Goal: Task Accomplishment & Management: Manage account settings

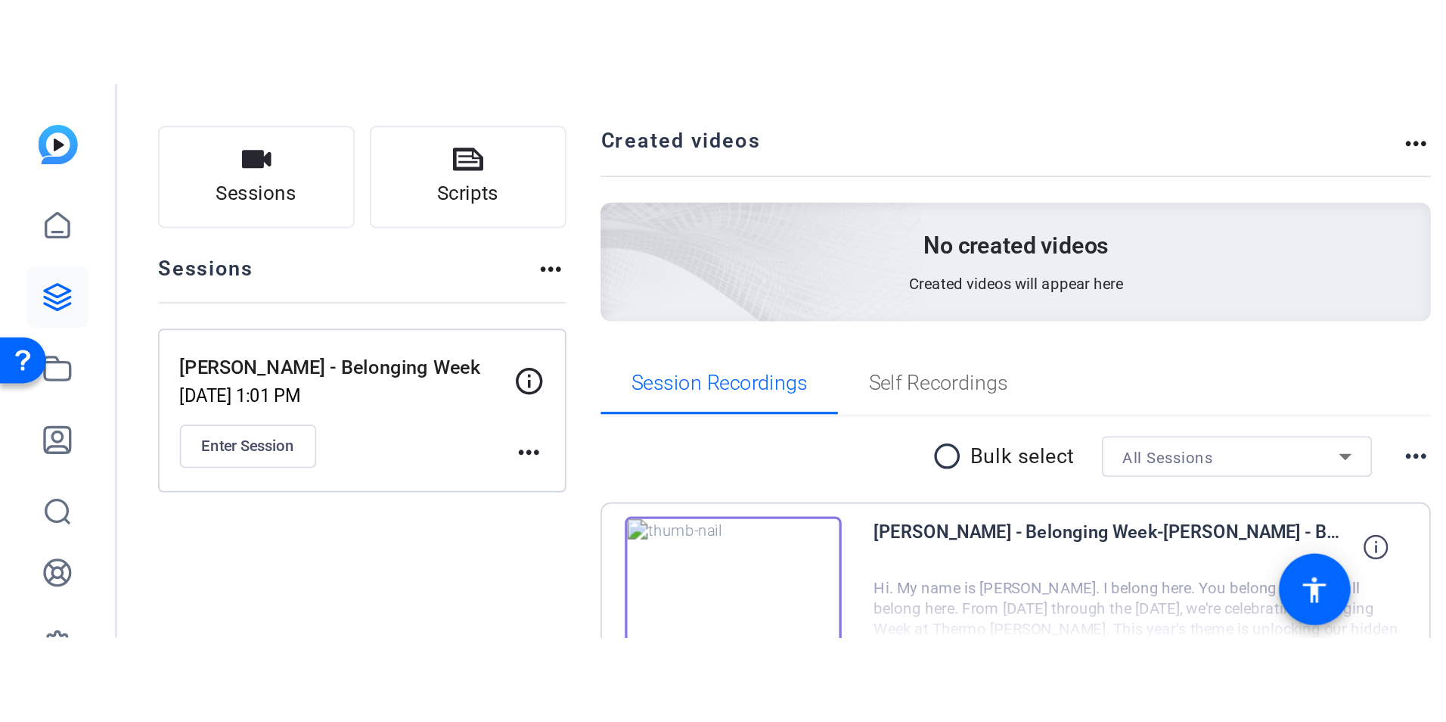
scroll to position [85, 0]
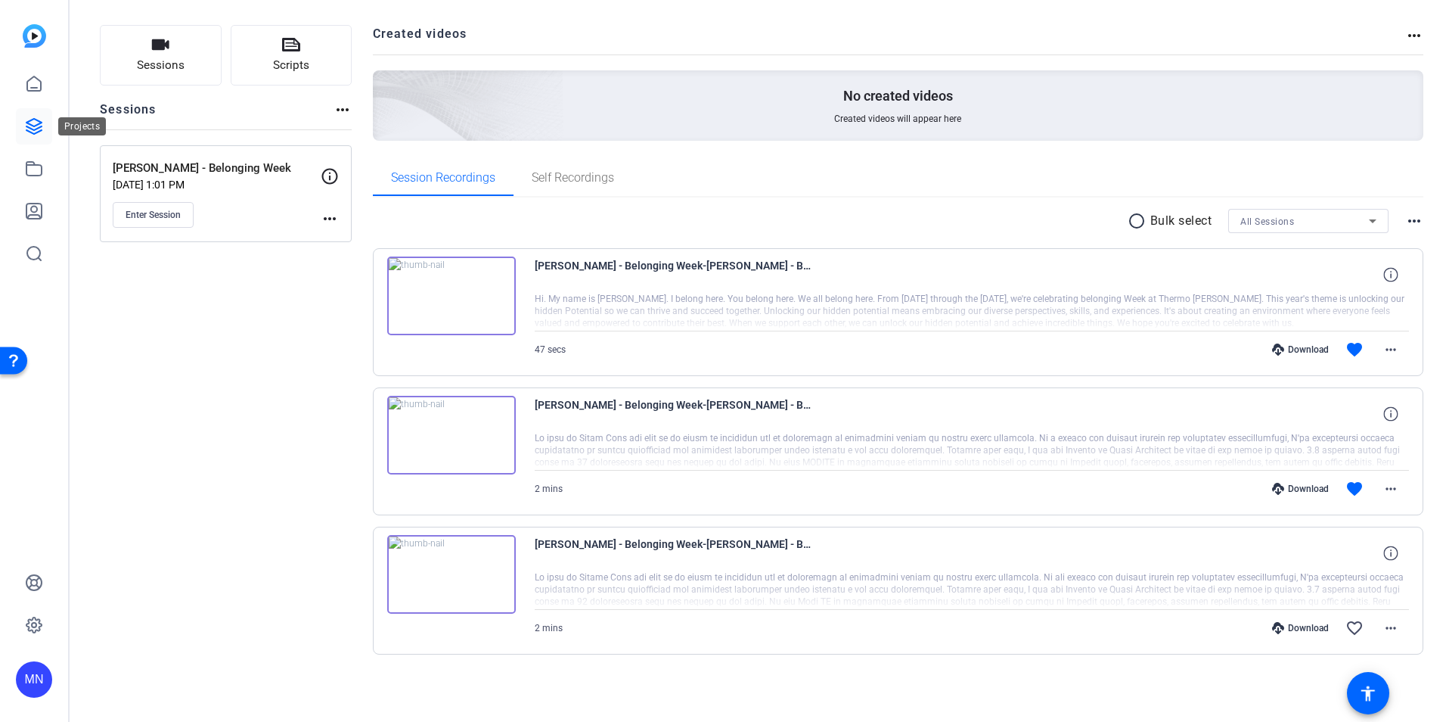
click at [39, 114] on link at bounding box center [34, 126] width 36 height 36
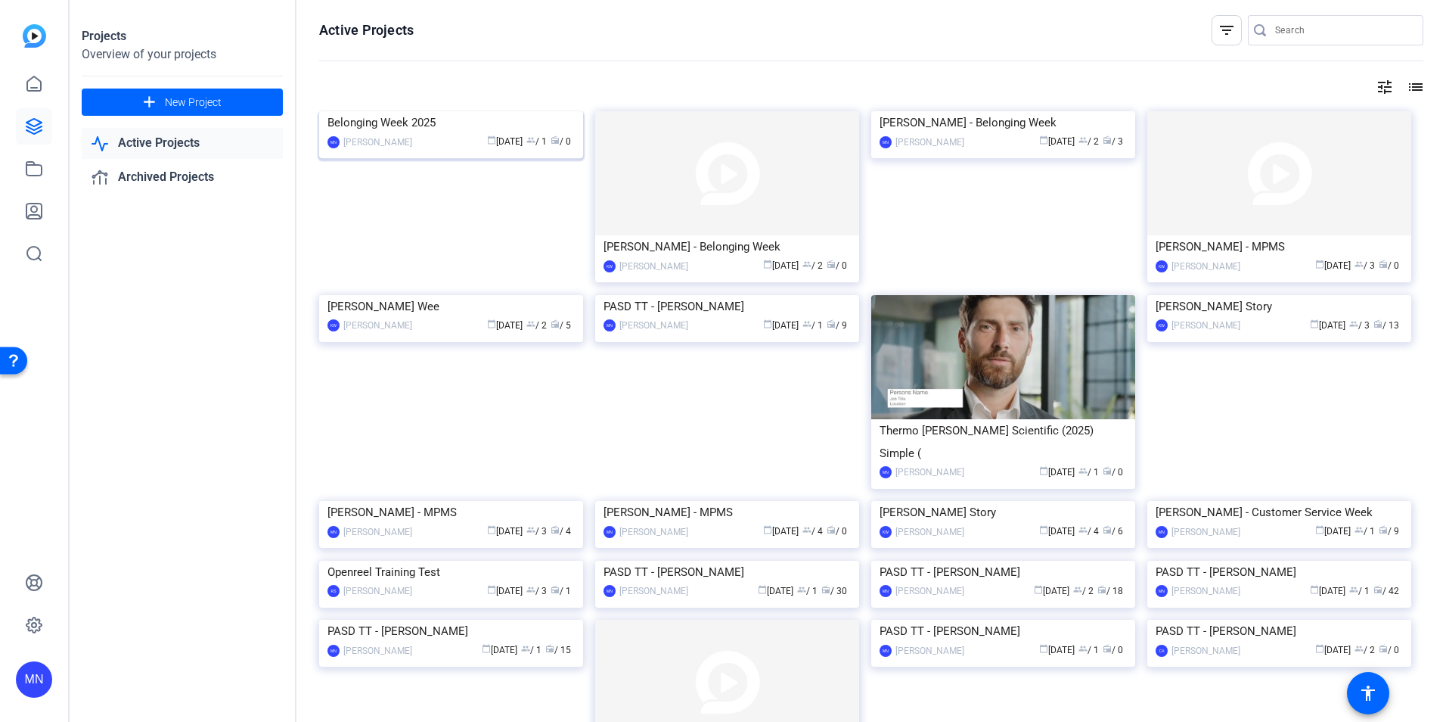
click at [409, 111] on img at bounding box center [451, 111] width 264 height 0
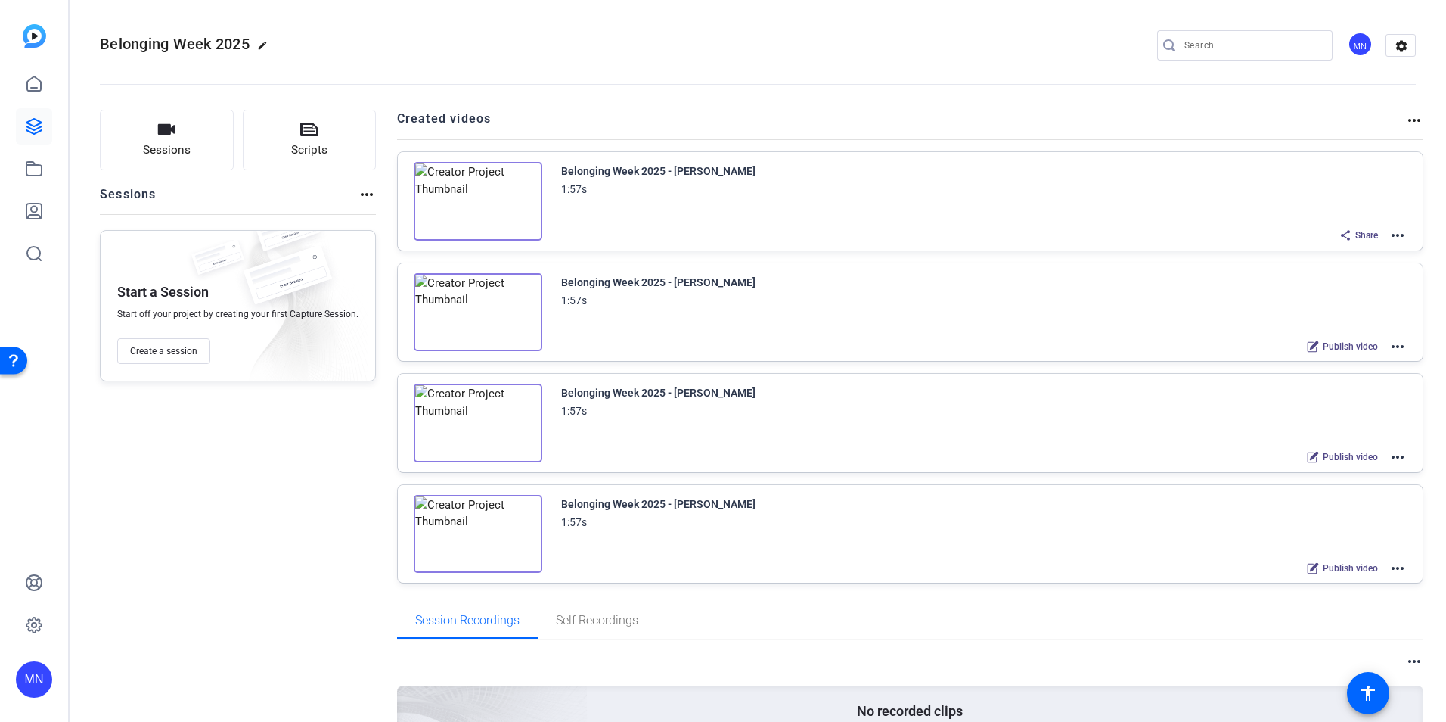
click at [961, 449] on mat-icon "more_horiz" at bounding box center [1398, 457] width 18 height 18
click at [961, 449] on span "Edit in Creator" at bounding box center [1334, 475] width 105 height 18
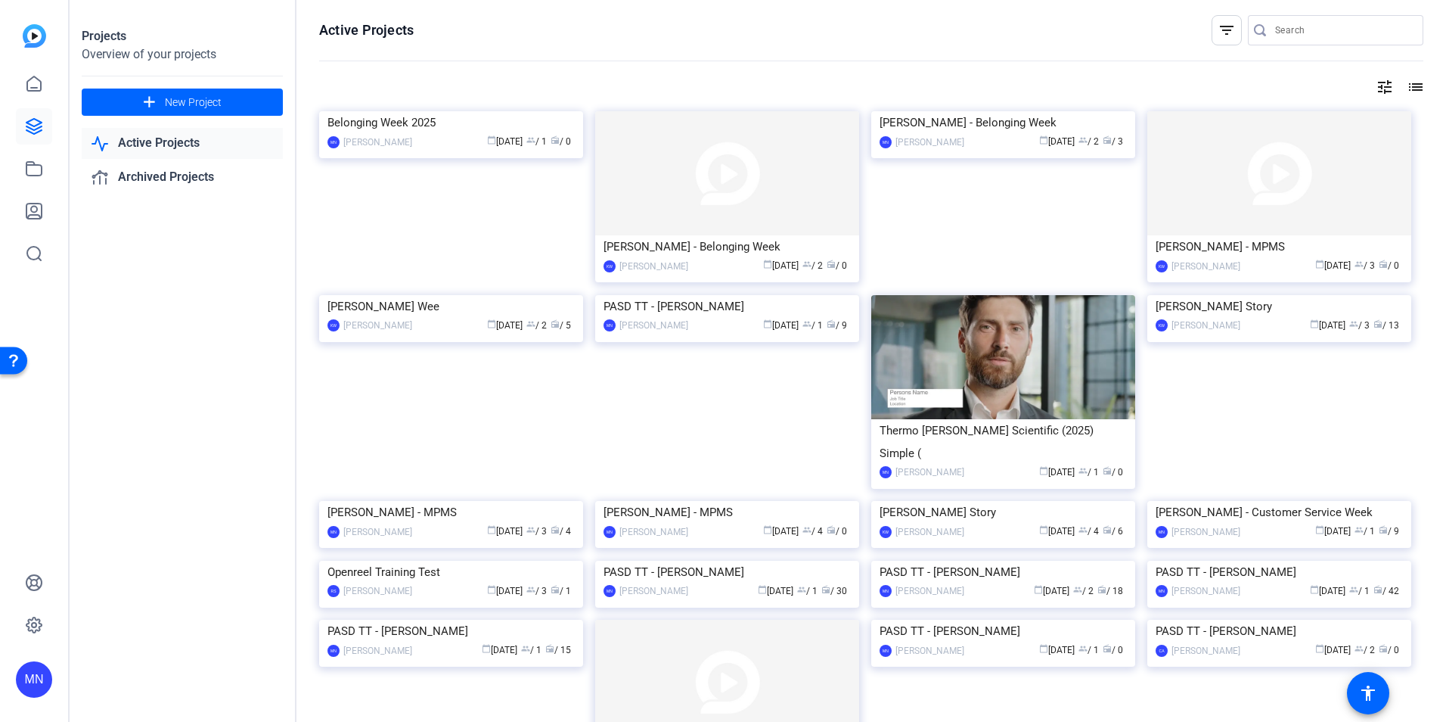
click at [492, 111] on img at bounding box center [451, 111] width 264 height 0
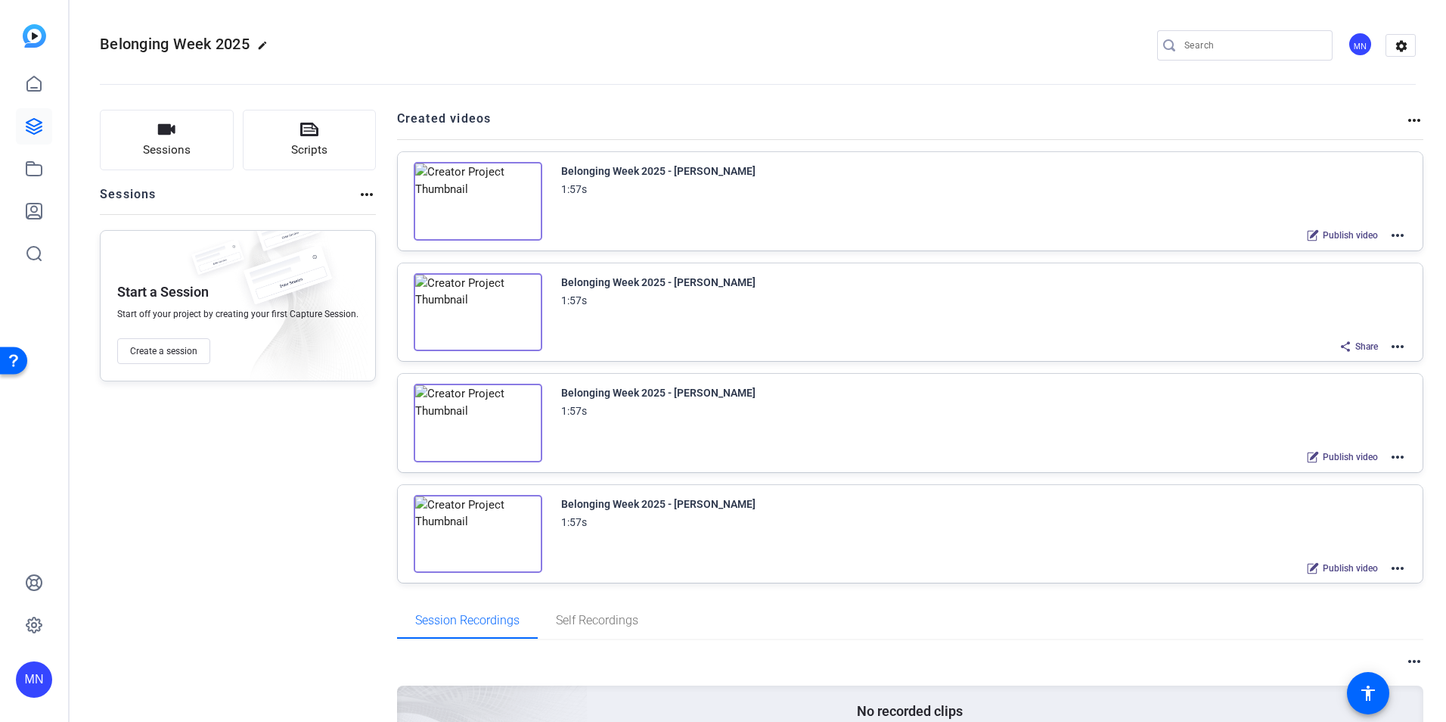
click at [528, 535] on img at bounding box center [478, 534] width 129 height 79
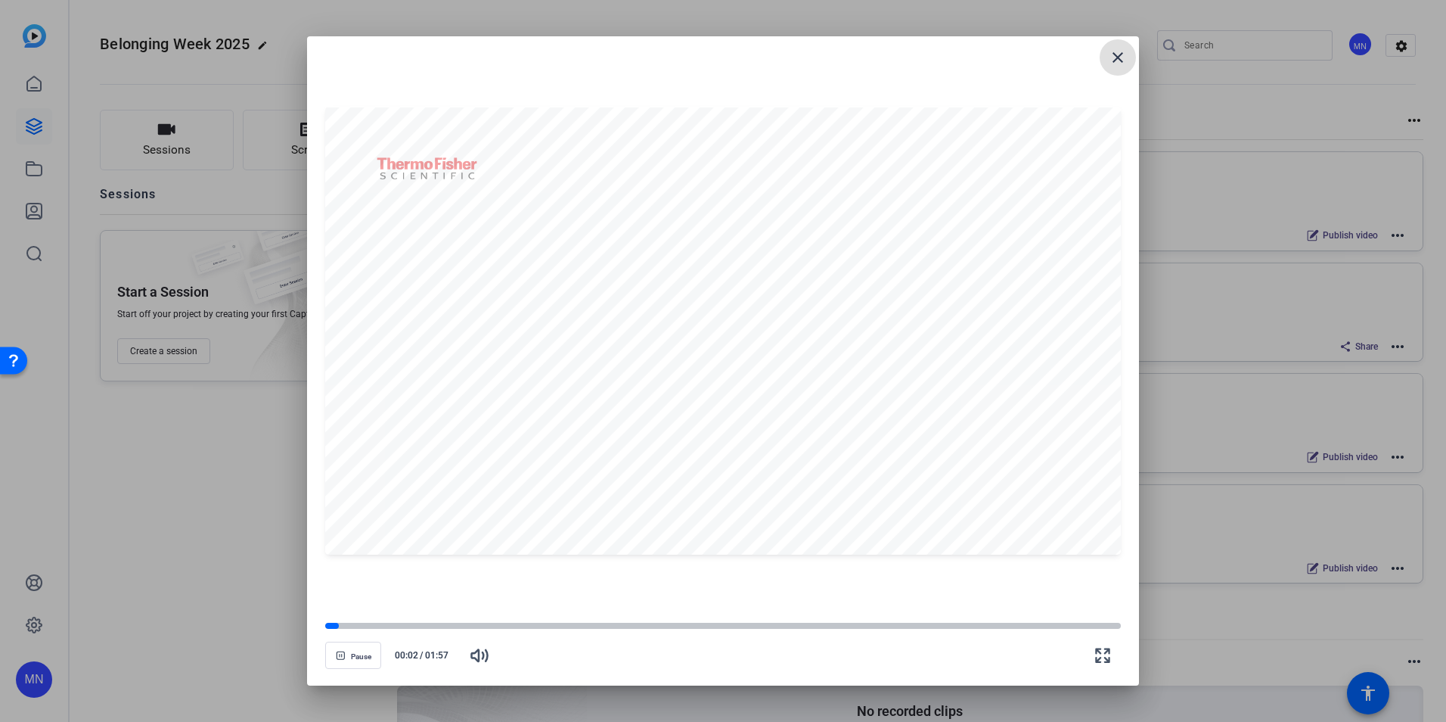
click at [1116, 64] on mat-icon "close" at bounding box center [1118, 57] width 18 height 18
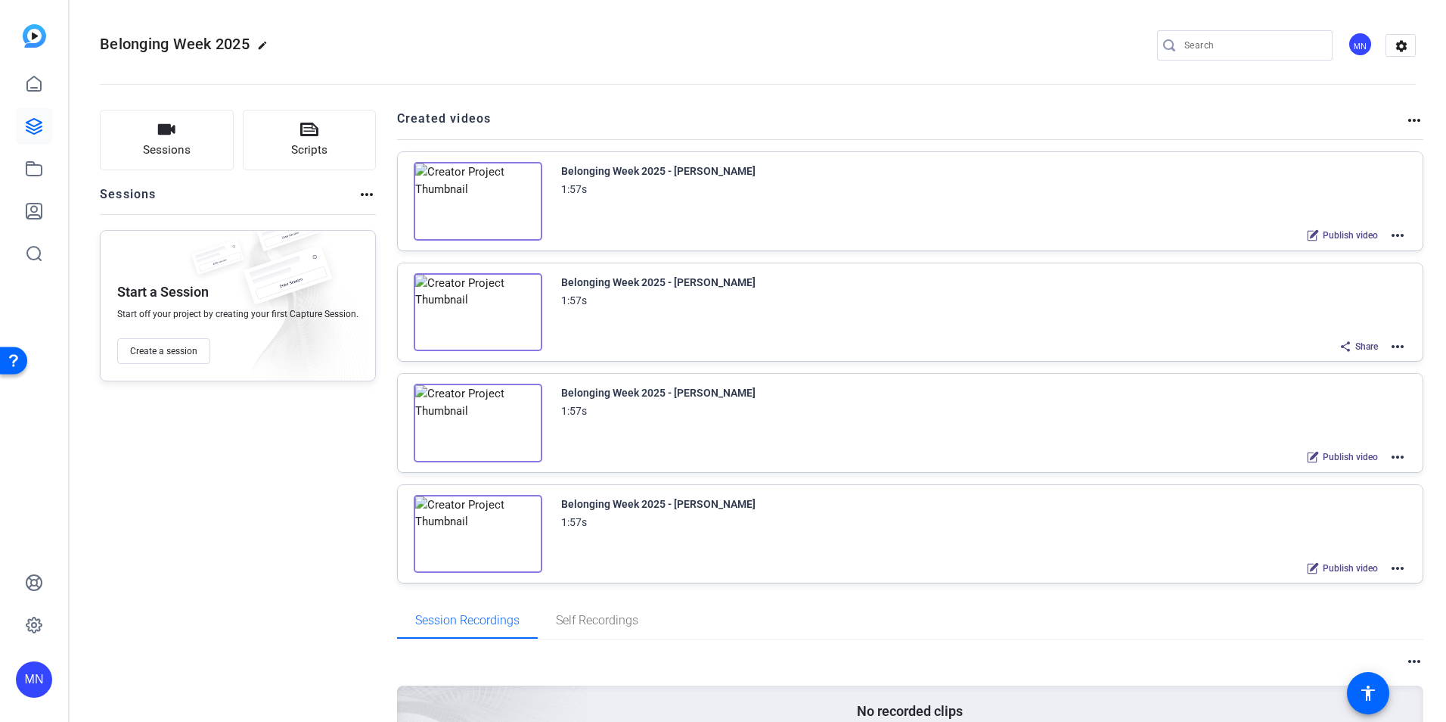
click at [1394, 569] on mat-icon "more_horiz" at bounding box center [1398, 568] width 18 height 18
click at [1333, 585] on span "Edit in Creator" at bounding box center [1334, 585] width 105 height 18
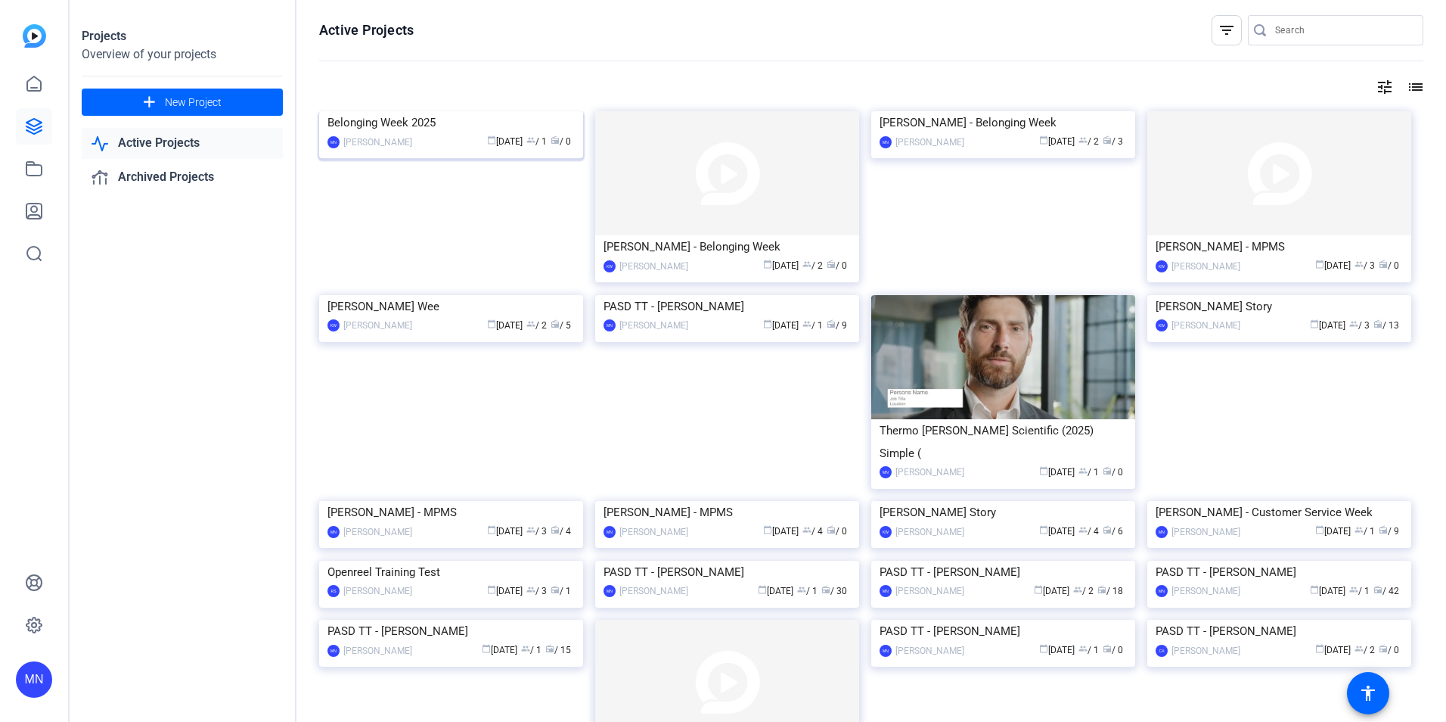
click at [501, 111] on img at bounding box center [451, 111] width 264 height 0
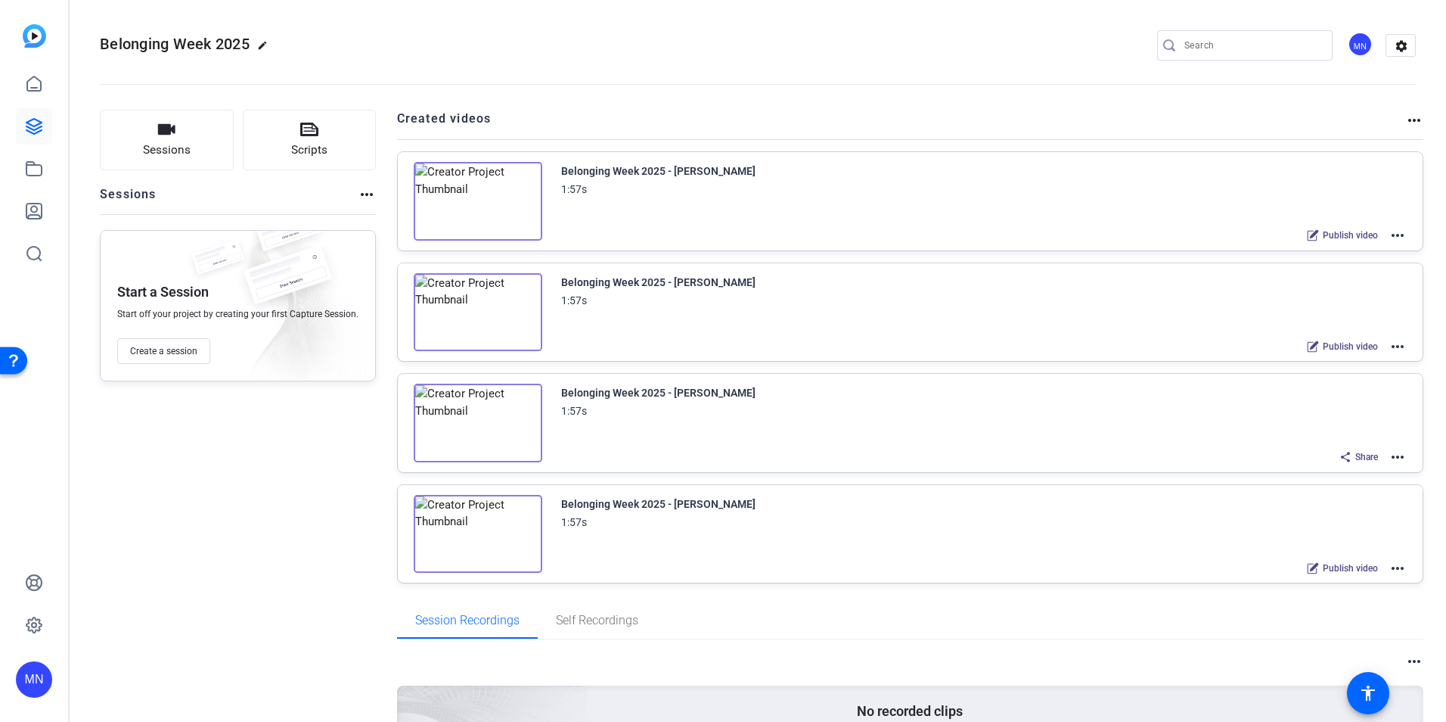
click at [1389, 346] on mat-icon "more_horiz" at bounding box center [1398, 346] width 18 height 18
click at [1336, 363] on span "Edit in Creator" at bounding box center [1334, 364] width 105 height 18
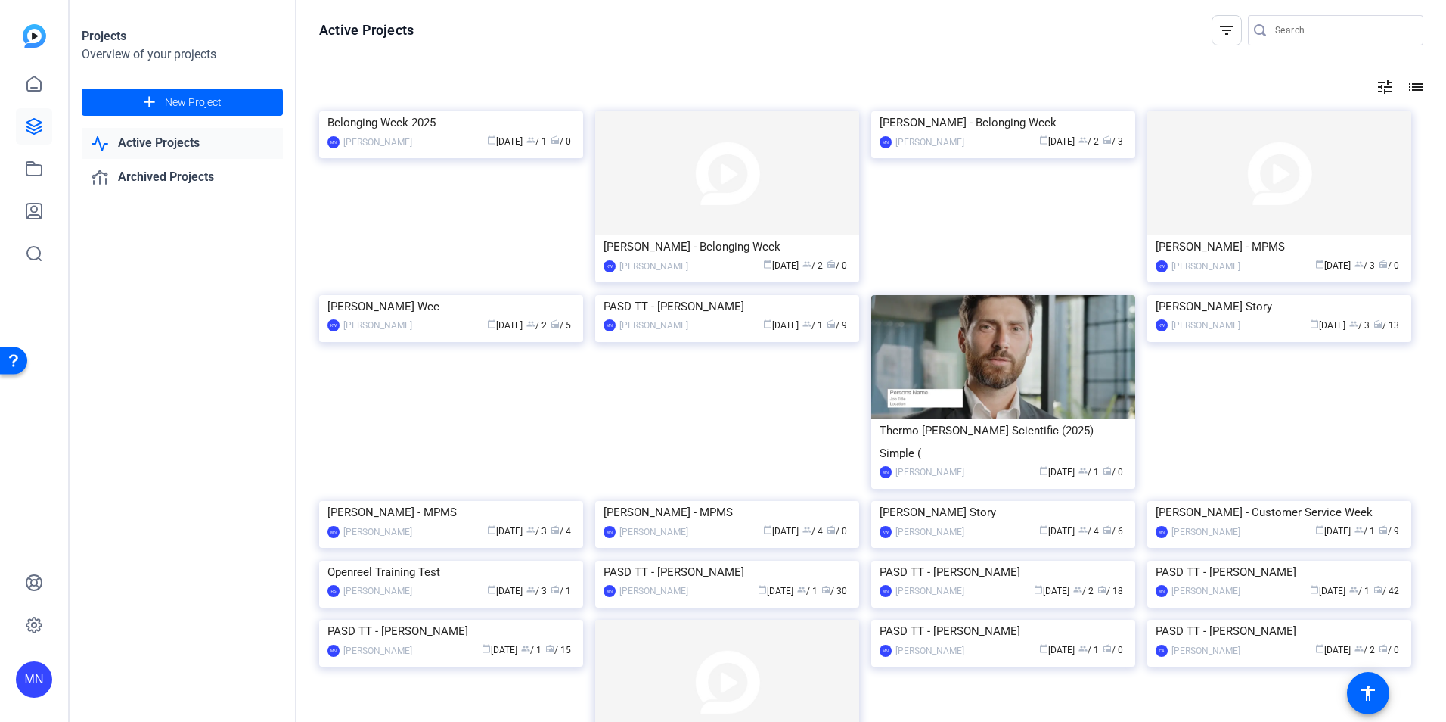
click at [516, 111] on img at bounding box center [451, 111] width 264 height 0
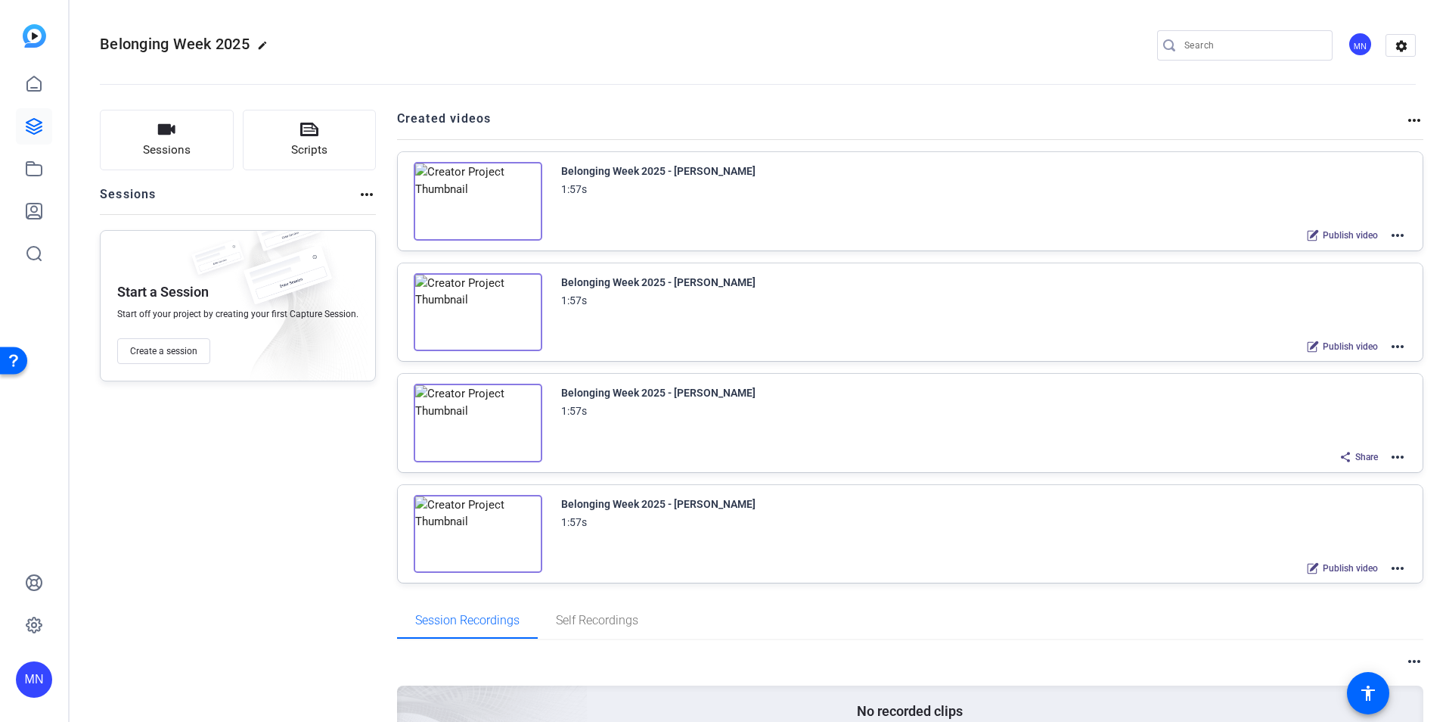
click at [1392, 457] on mat-icon "more_horiz" at bounding box center [1398, 457] width 18 height 18
click at [1330, 467] on span "Edit in Creator" at bounding box center [1334, 475] width 105 height 18
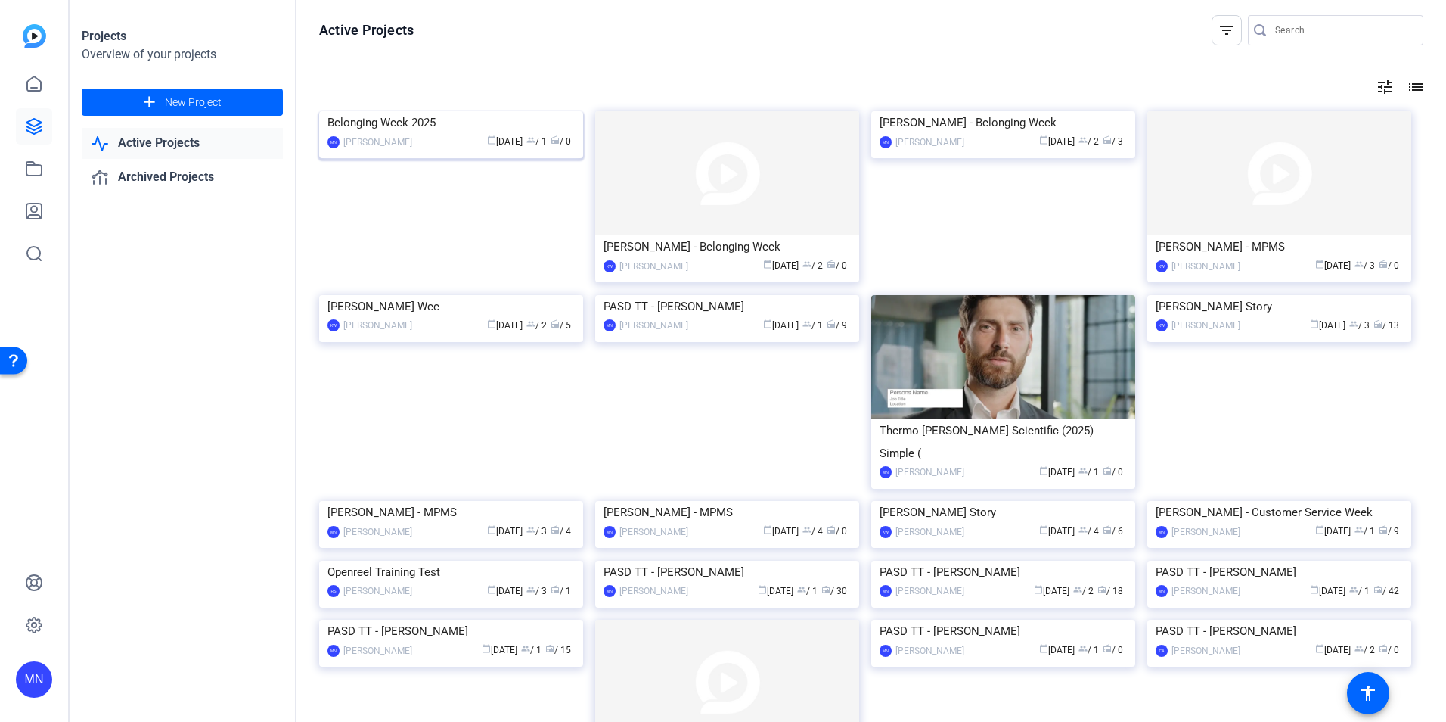
click at [477, 111] on img at bounding box center [451, 111] width 264 height 0
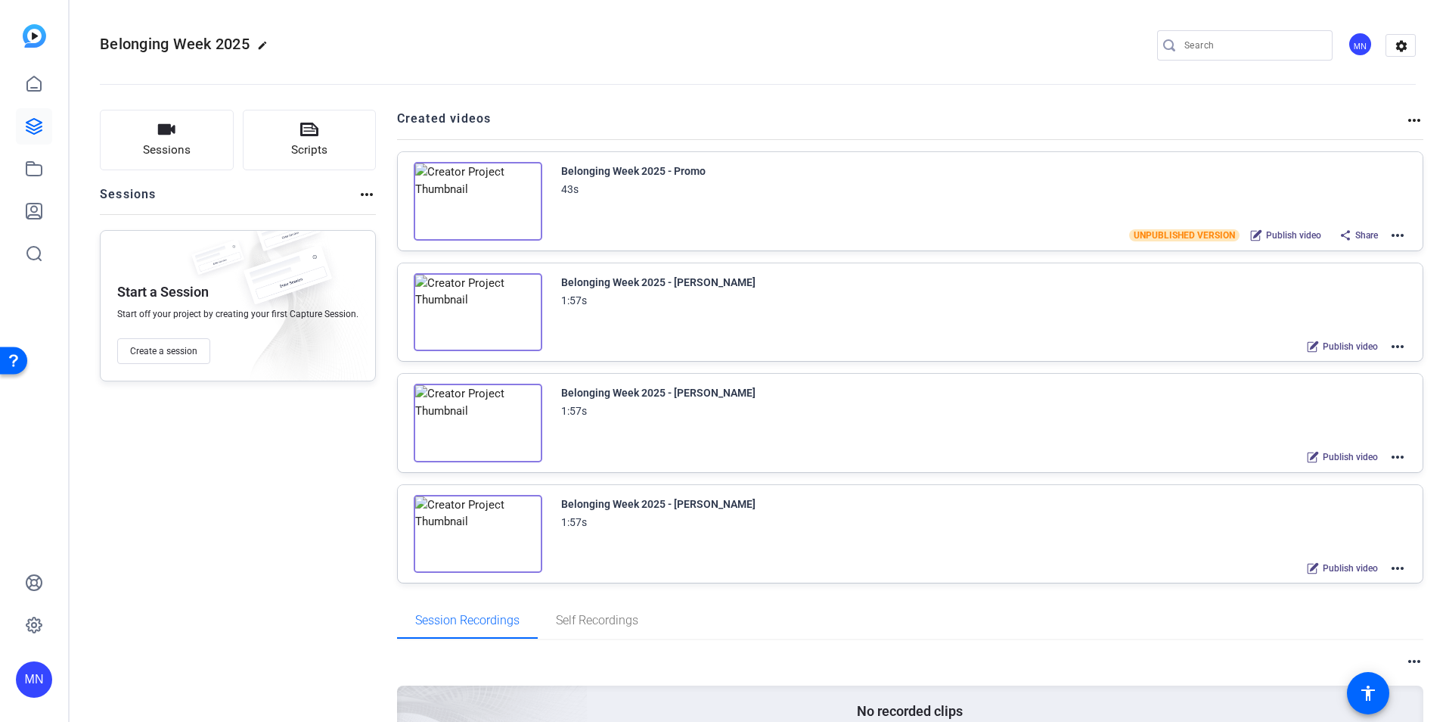
click at [1405, 124] on mat-icon "more_horiz" at bounding box center [1414, 120] width 18 height 18
click at [1396, 42] on div at bounding box center [723, 361] width 1446 height 722
click at [1395, 47] on mat-icon "settings" at bounding box center [1401, 46] width 30 height 23
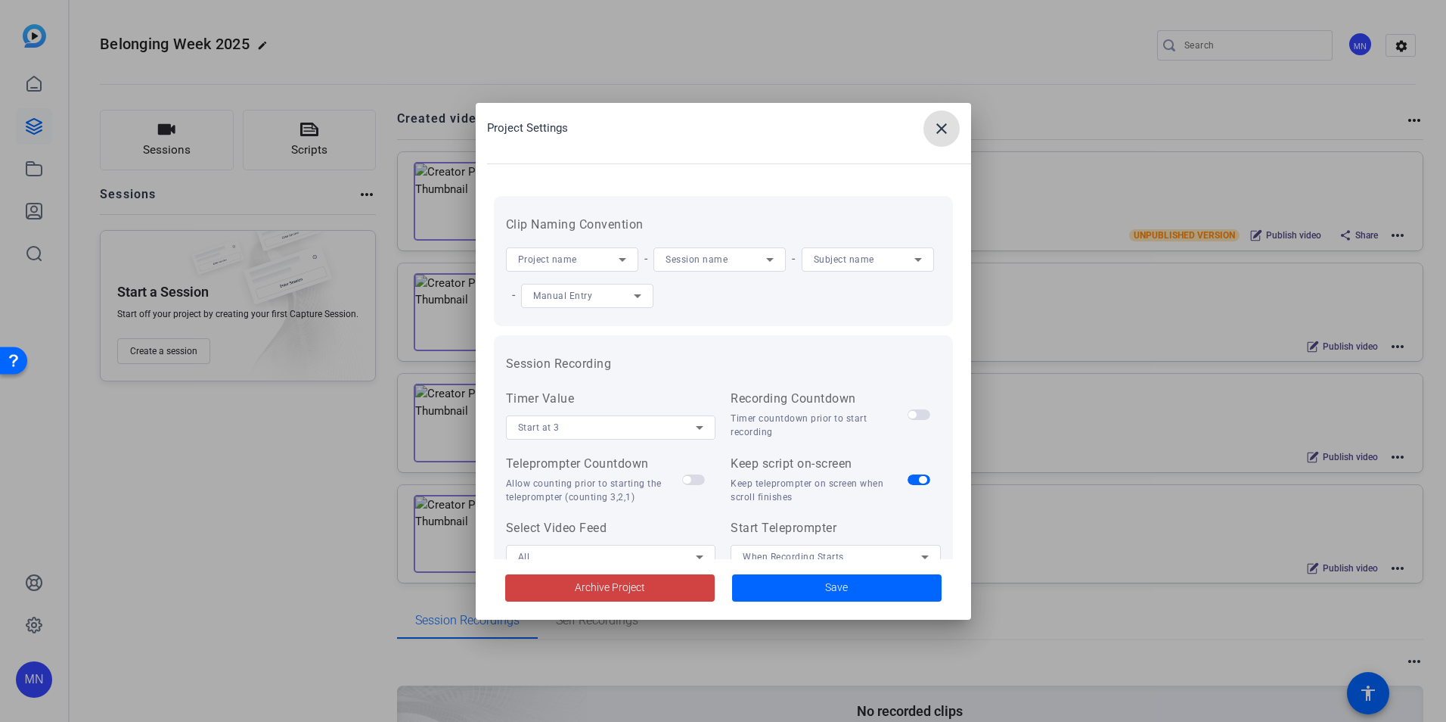
scroll to position [312, 0]
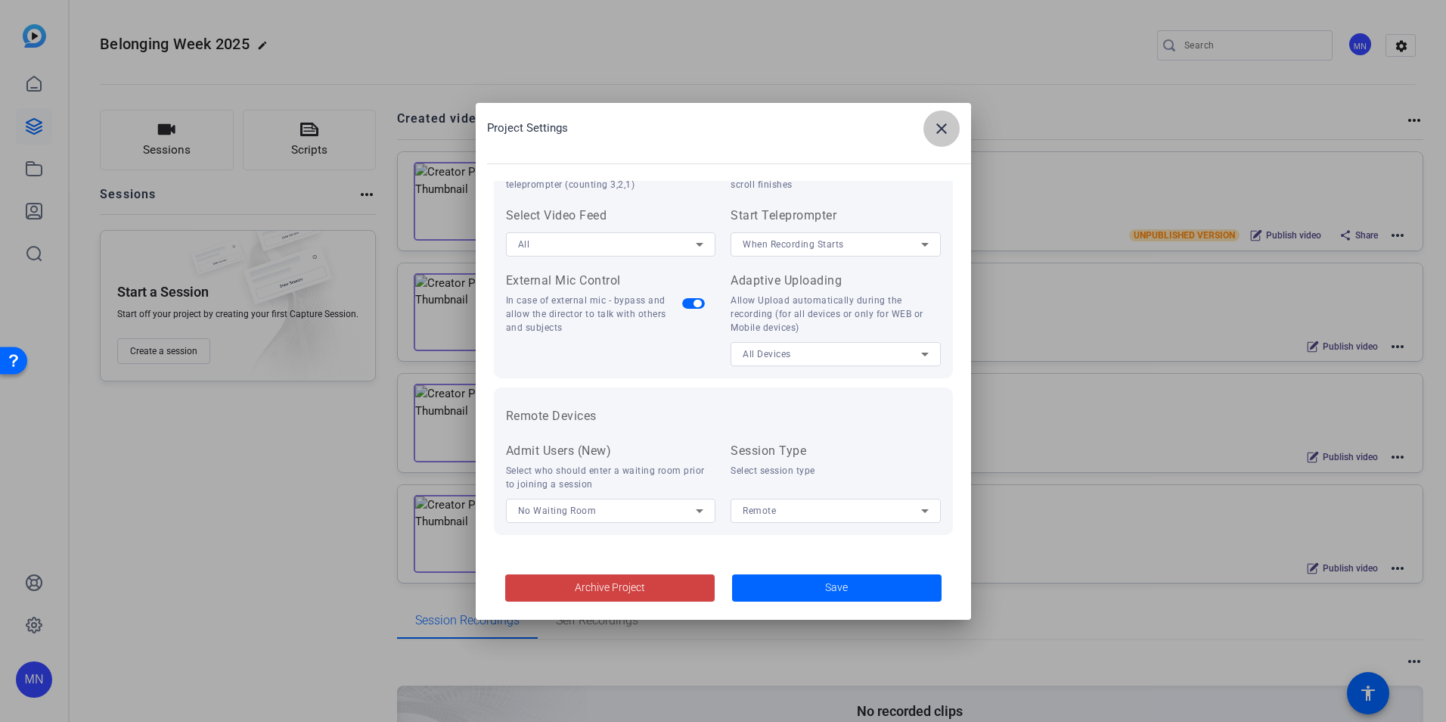
click at [951, 131] on span at bounding box center [942, 128] width 36 height 36
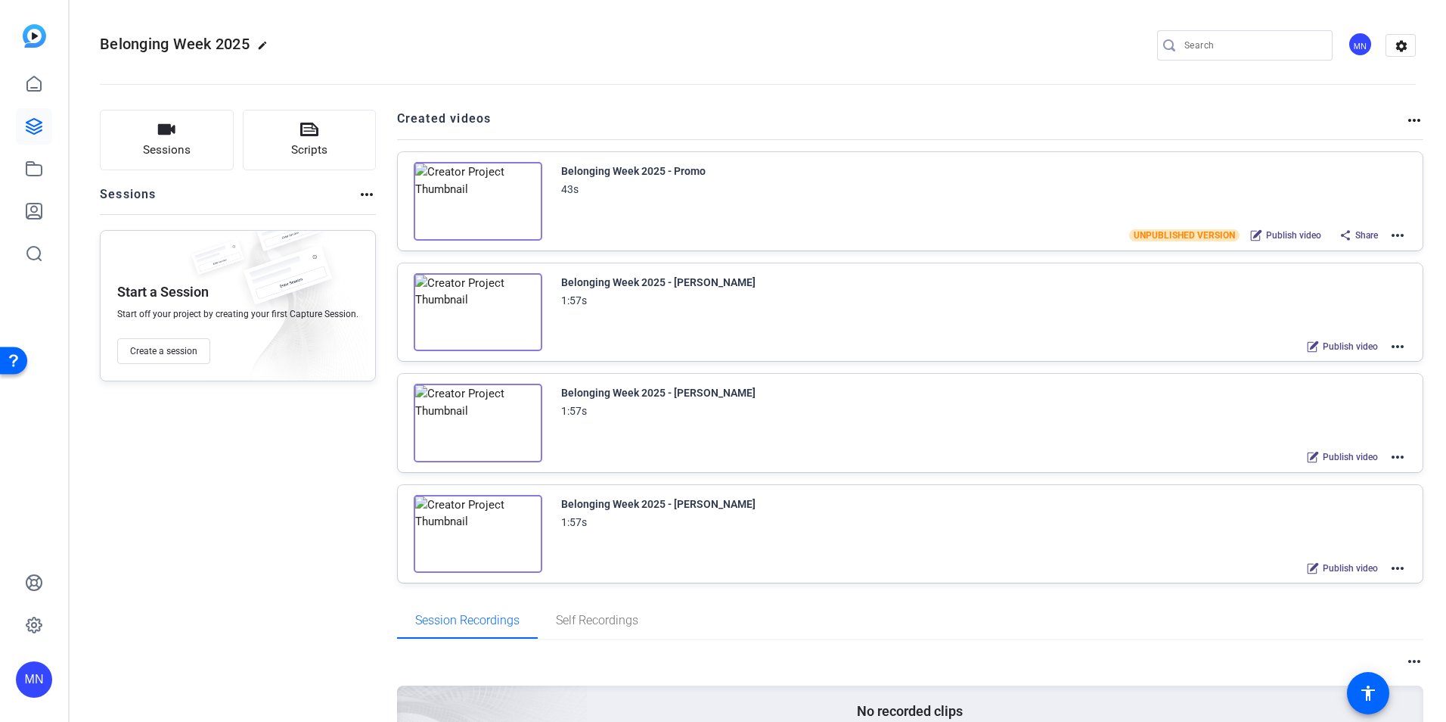
drag, startPoint x: 772, startPoint y: 33, endPoint x: 760, endPoint y: 33, distance: 12.1
click at [772, 33] on div "Belonging Week 2025 edit MN settings" at bounding box center [758, 46] width 1316 height 114
click at [234, 560] on div "Sessions Scripts Sessions more_horiz Start a Session Start off your project by …" at bounding box center [238, 457] width 276 height 694
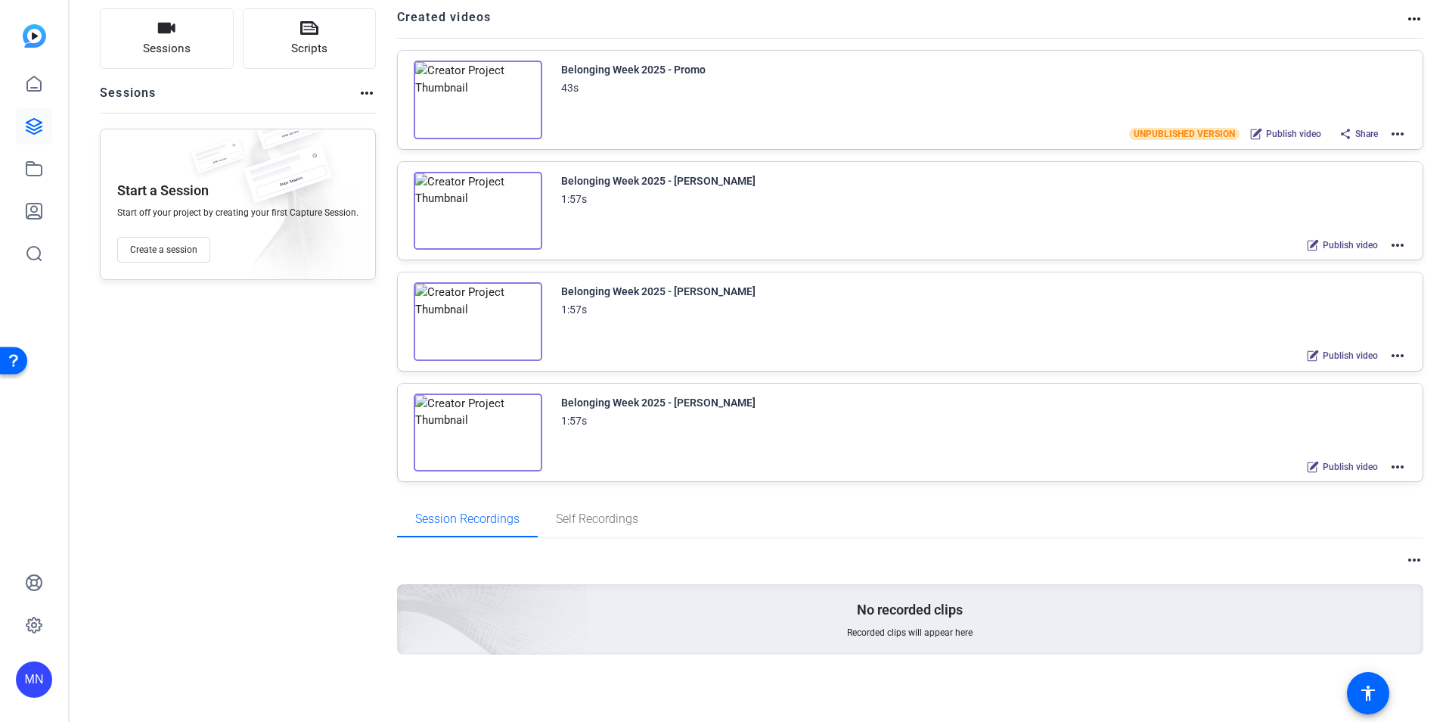
scroll to position [0, 0]
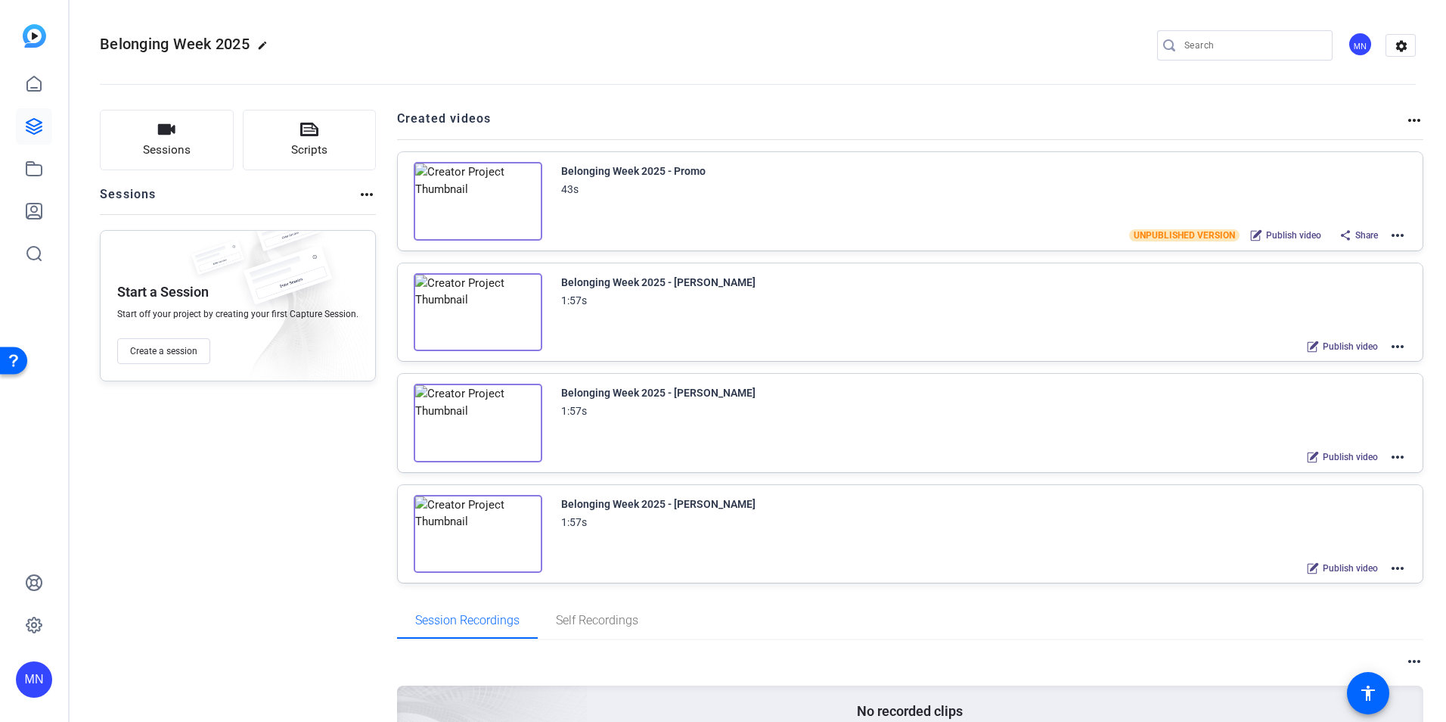
click at [1399, 569] on mat-icon "more_horiz" at bounding box center [1398, 568] width 18 height 18
click at [1122, 632] on div at bounding box center [723, 361] width 1446 height 722
click at [1405, 120] on mat-icon "more_horiz" at bounding box center [1414, 120] width 18 height 18
click at [1322, 109] on div at bounding box center [723, 361] width 1446 height 722
click at [1355, 236] on span "Share" at bounding box center [1366, 235] width 23 height 12
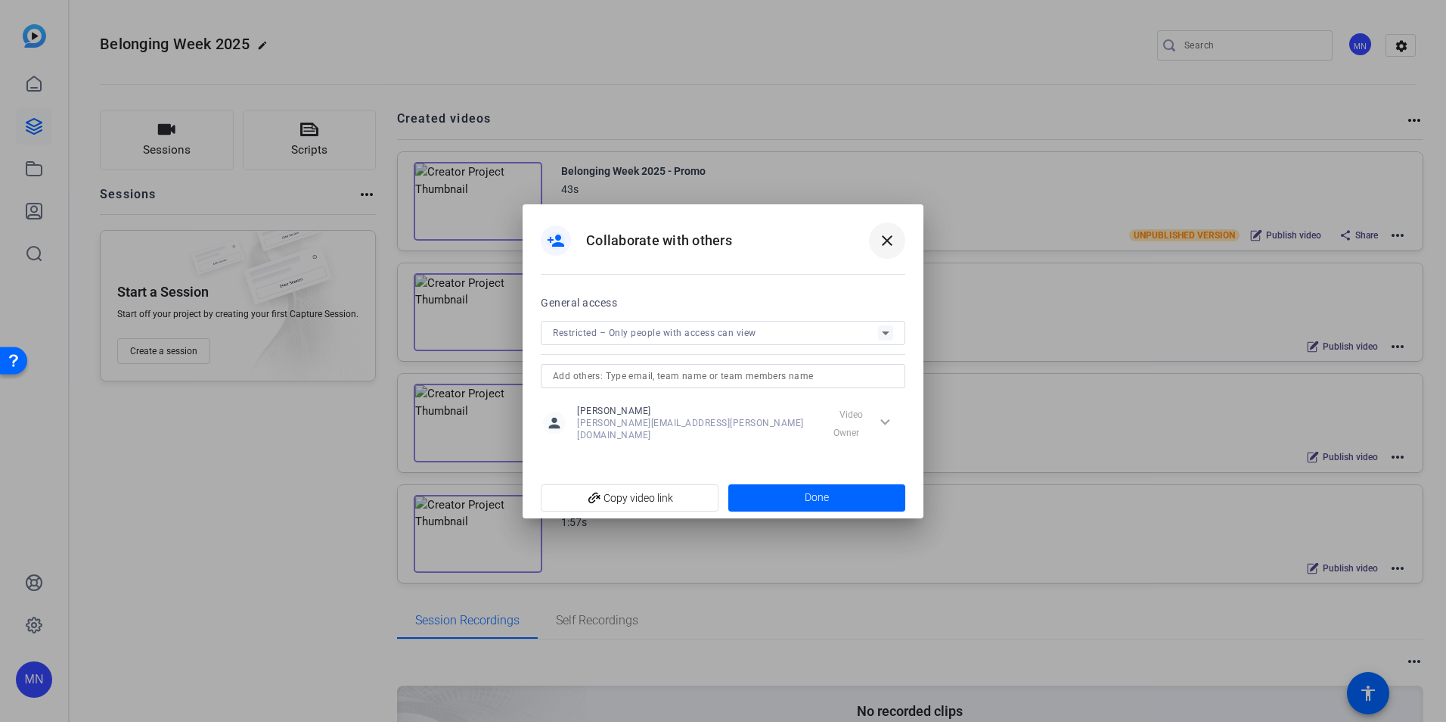
click at [889, 247] on mat-icon "close" at bounding box center [887, 240] width 18 height 18
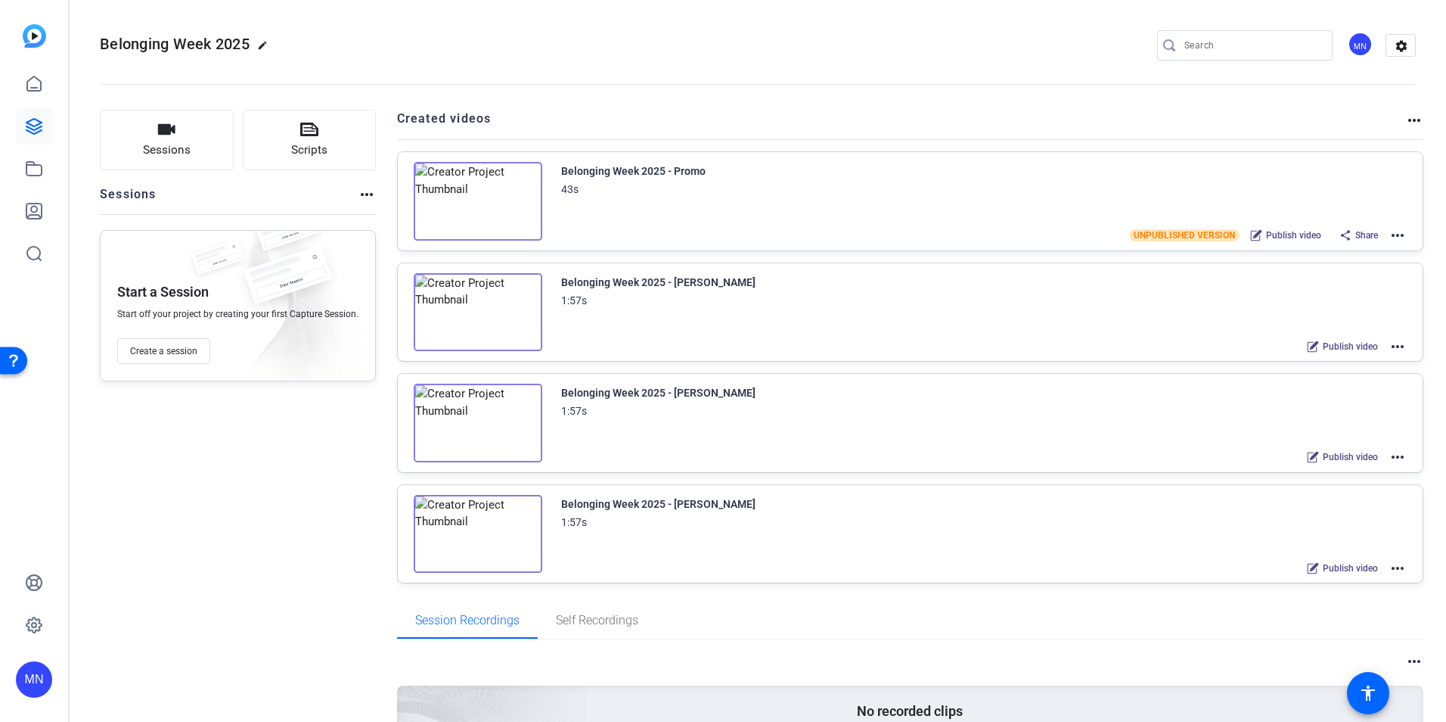
click at [1392, 347] on mat-icon "more_horiz" at bounding box center [1398, 346] width 18 height 18
click at [1364, 117] on div at bounding box center [723, 361] width 1446 height 722
click at [1414, 45] on mat-toolbar "Belonging Week 2025 edit MN settings" at bounding box center [758, 45] width 1377 height 91
click at [1401, 49] on mat-icon "settings" at bounding box center [1401, 46] width 30 height 23
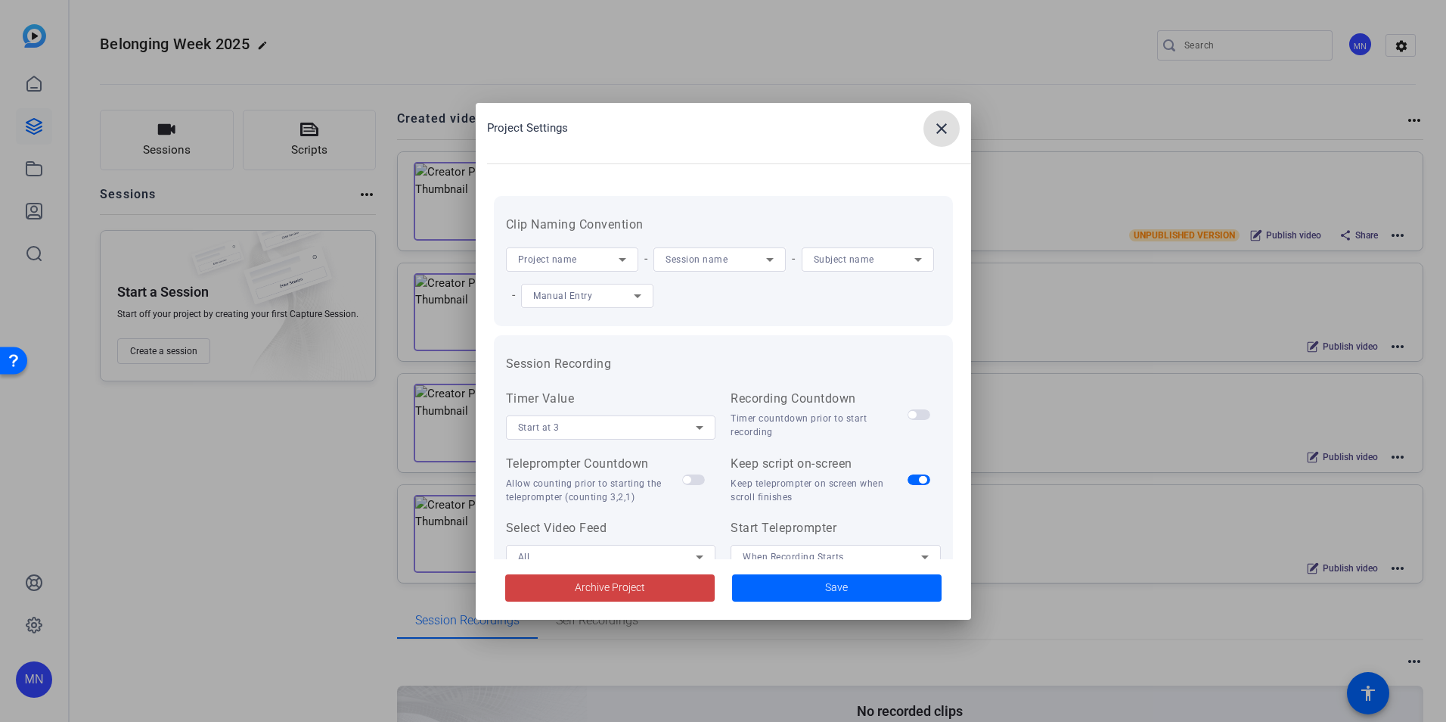
click at [318, 73] on div at bounding box center [723, 361] width 1446 height 722
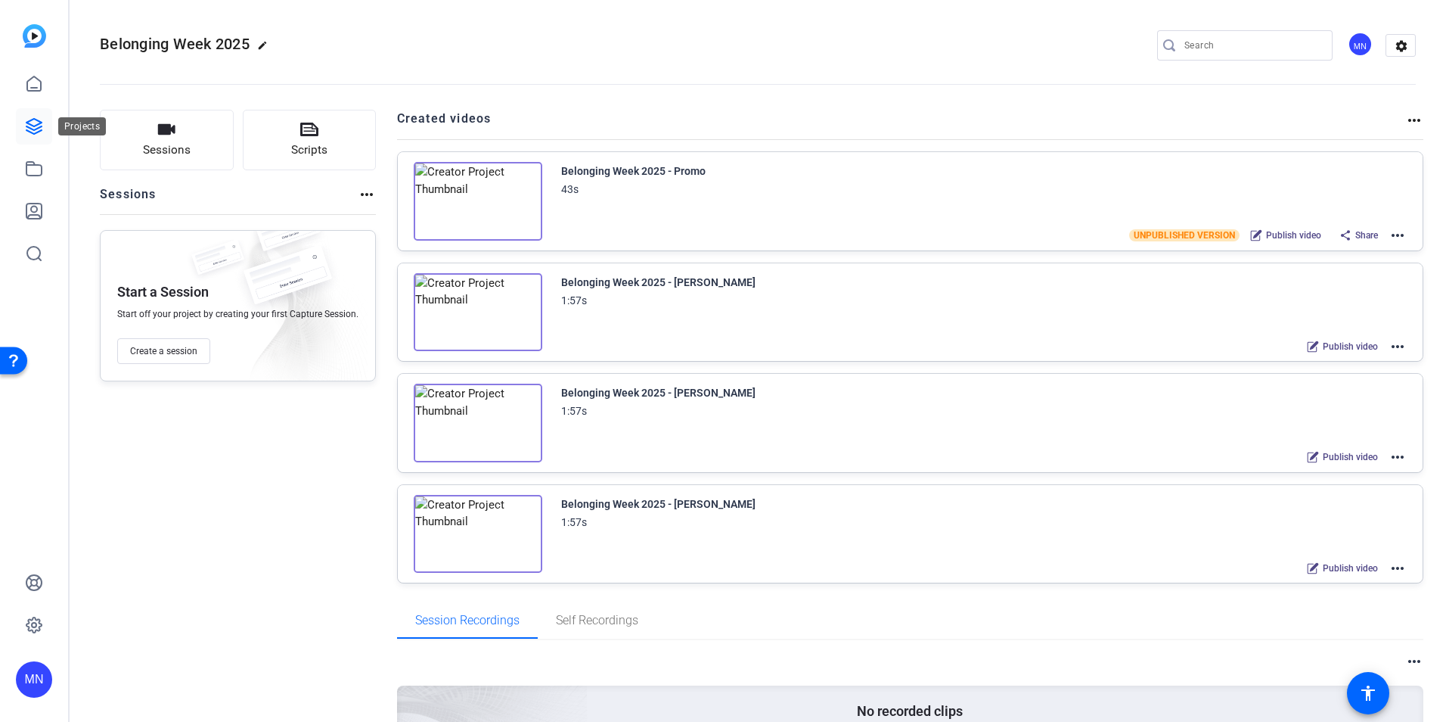
click at [34, 129] on icon at bounding box center [33, 126] width 15 height 15
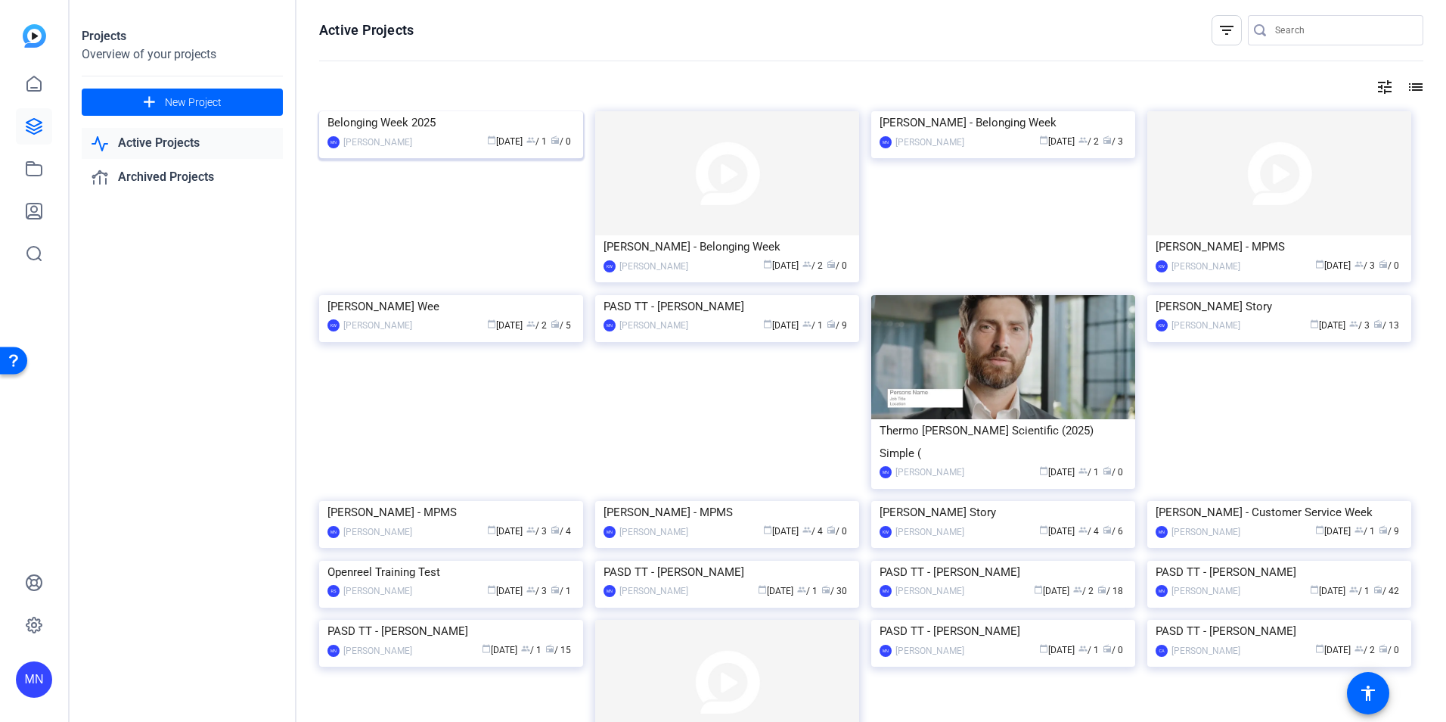
click at [531, 147] on span "group / 1" at bounding box center [536, 141] width 20 height 11
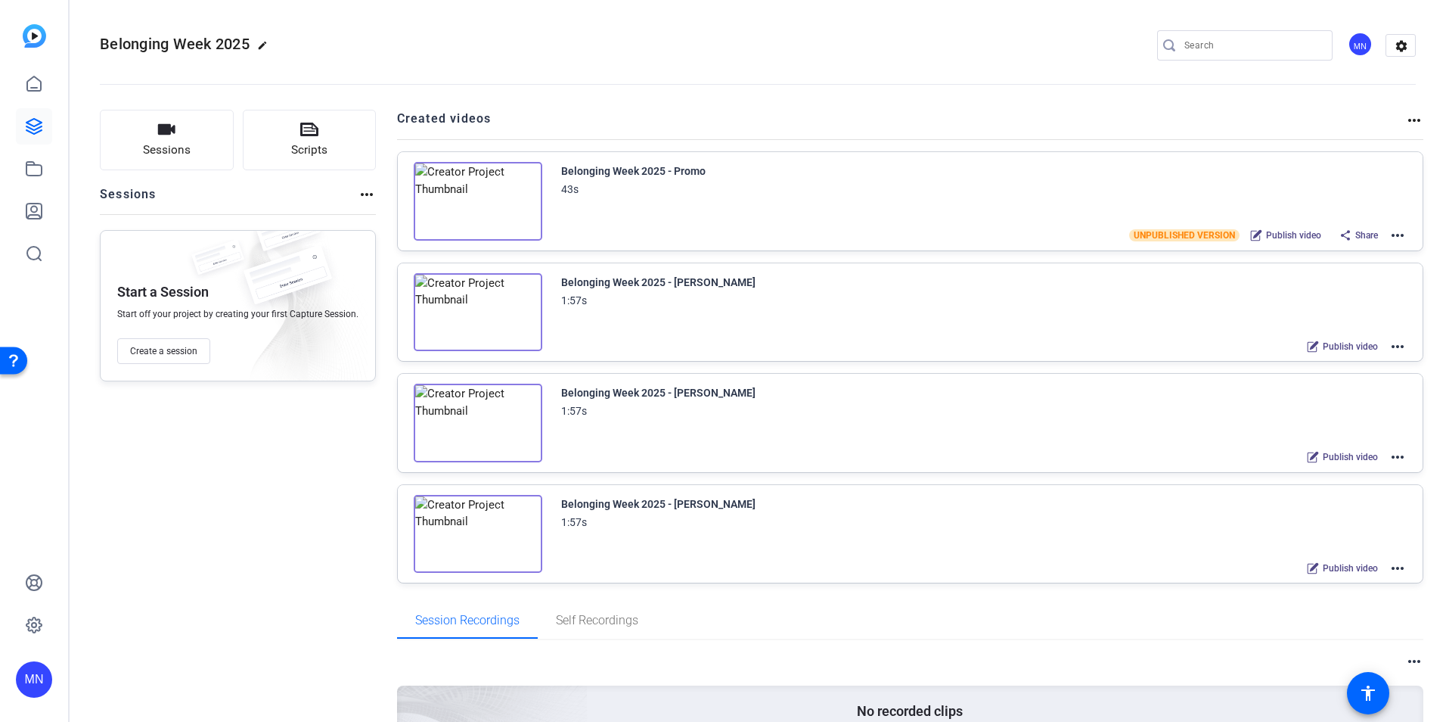
click at [258, 49] on mat-icon "edit" at bounding box center [266, 49] width 18 height 18
click at [258, 49] on span "clear" at bounding box center [259, 45] width 18 height 18
click at [1351, 50] on div "MN" at bounding box center [1360, 44] width 25 height 25
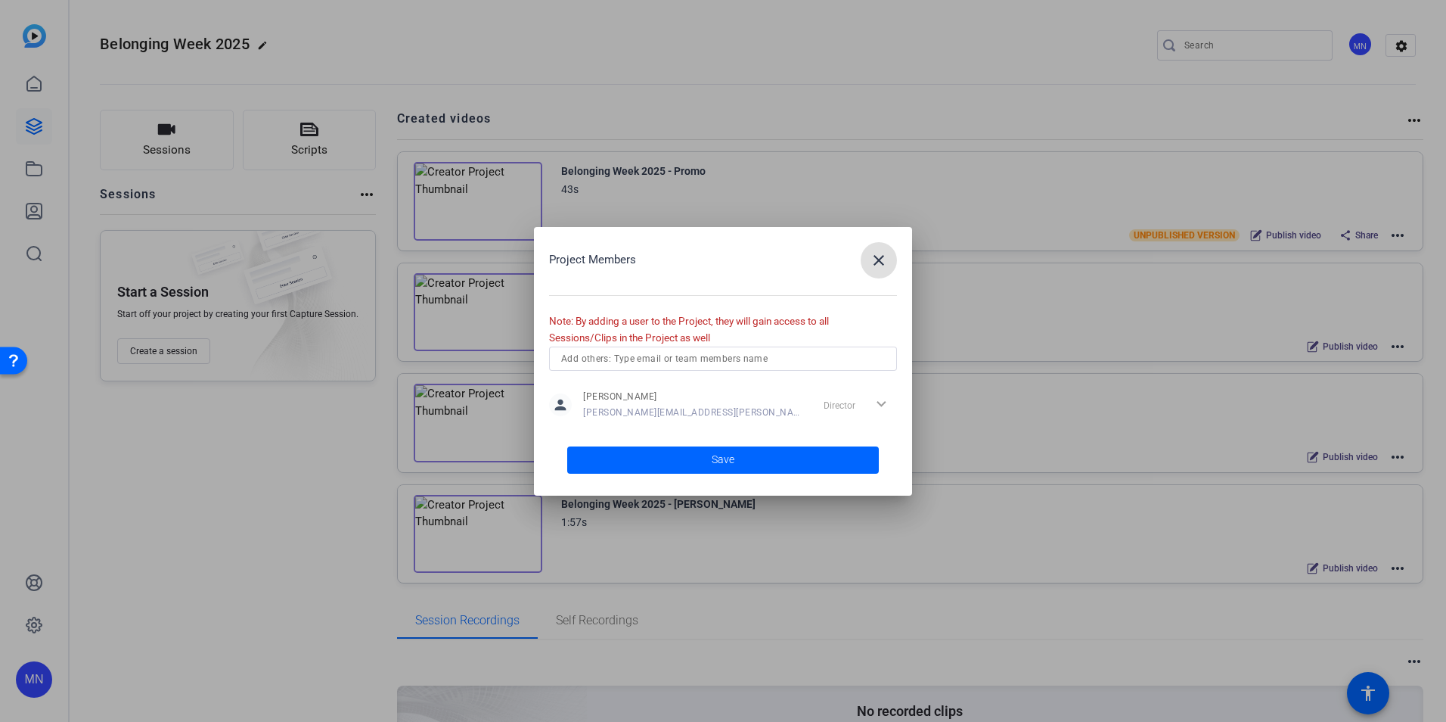
click at [793, 365] on input "text" at bounding box center [723, 358] width 324 height 18
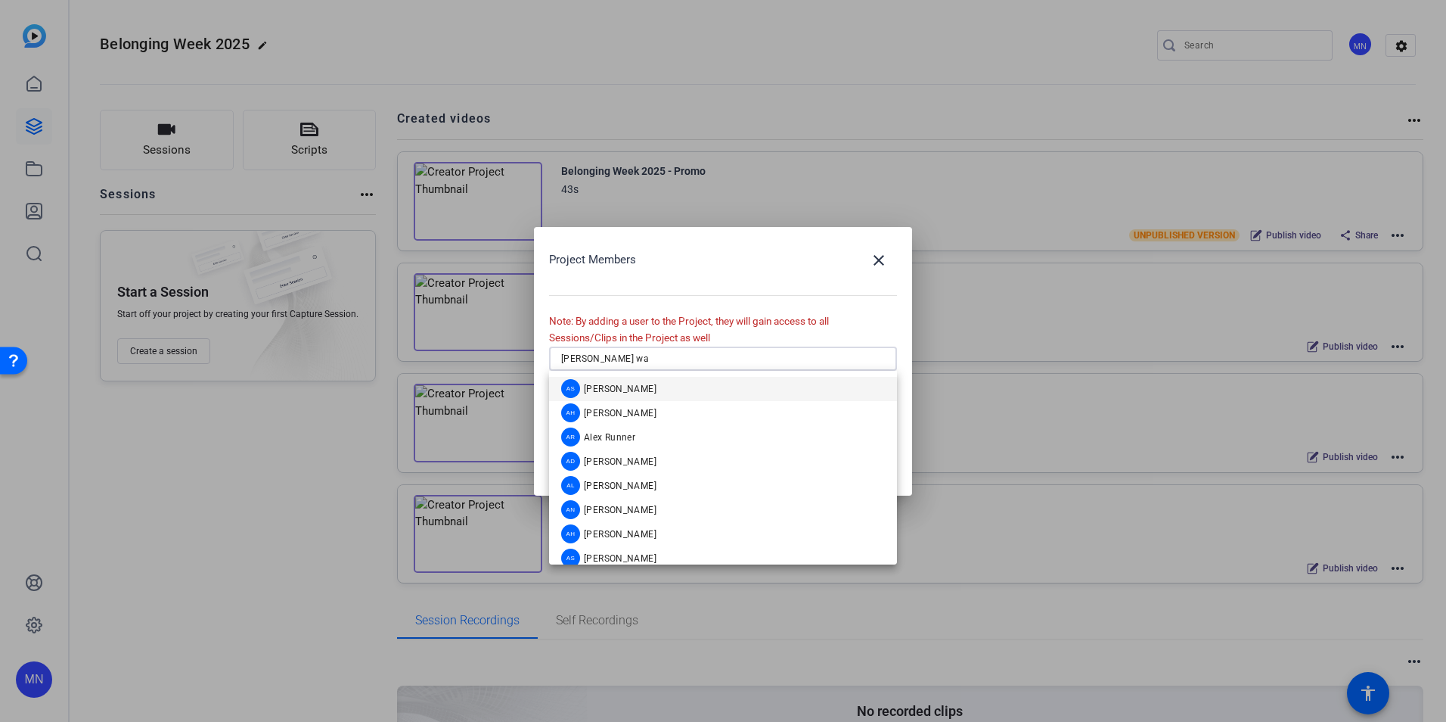
type input "[PERSON_NAME]"
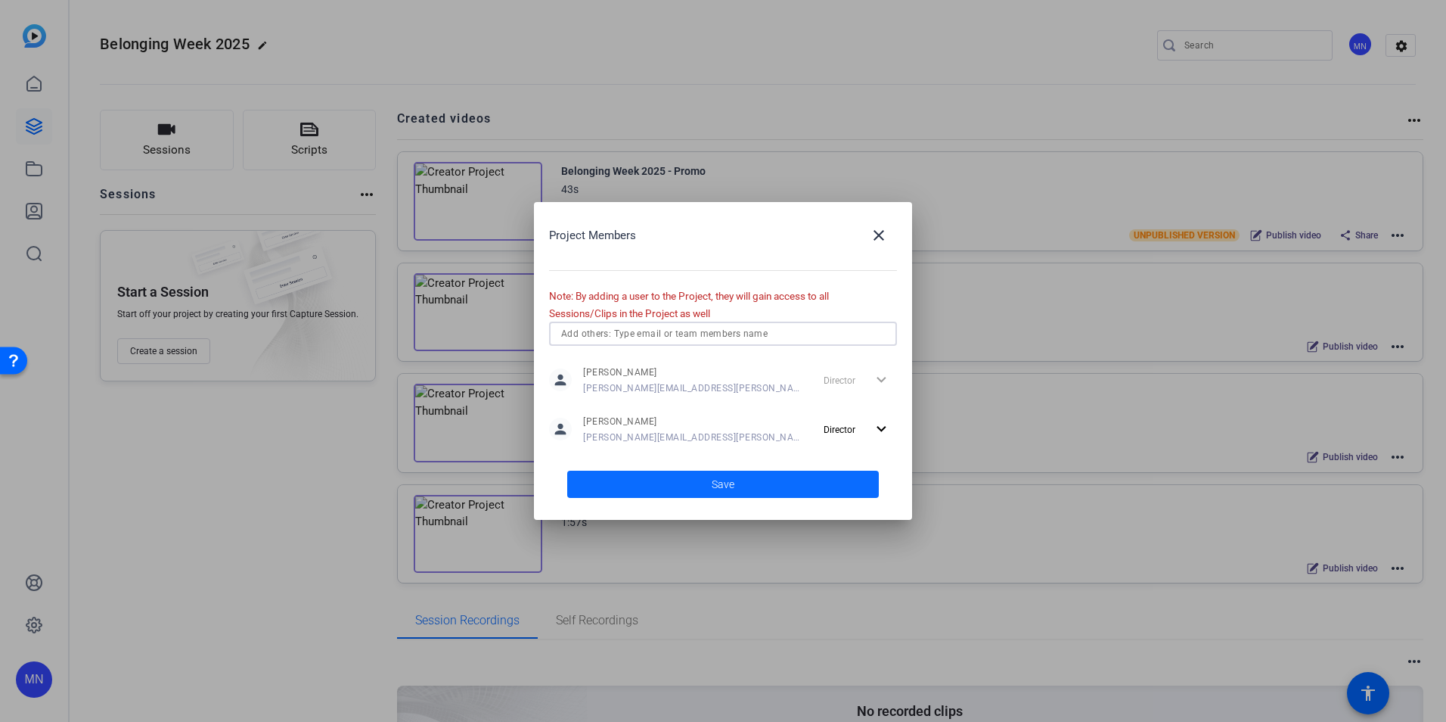
click at [765, 483] on span at bounding box center [723, 484] width 312 height 36
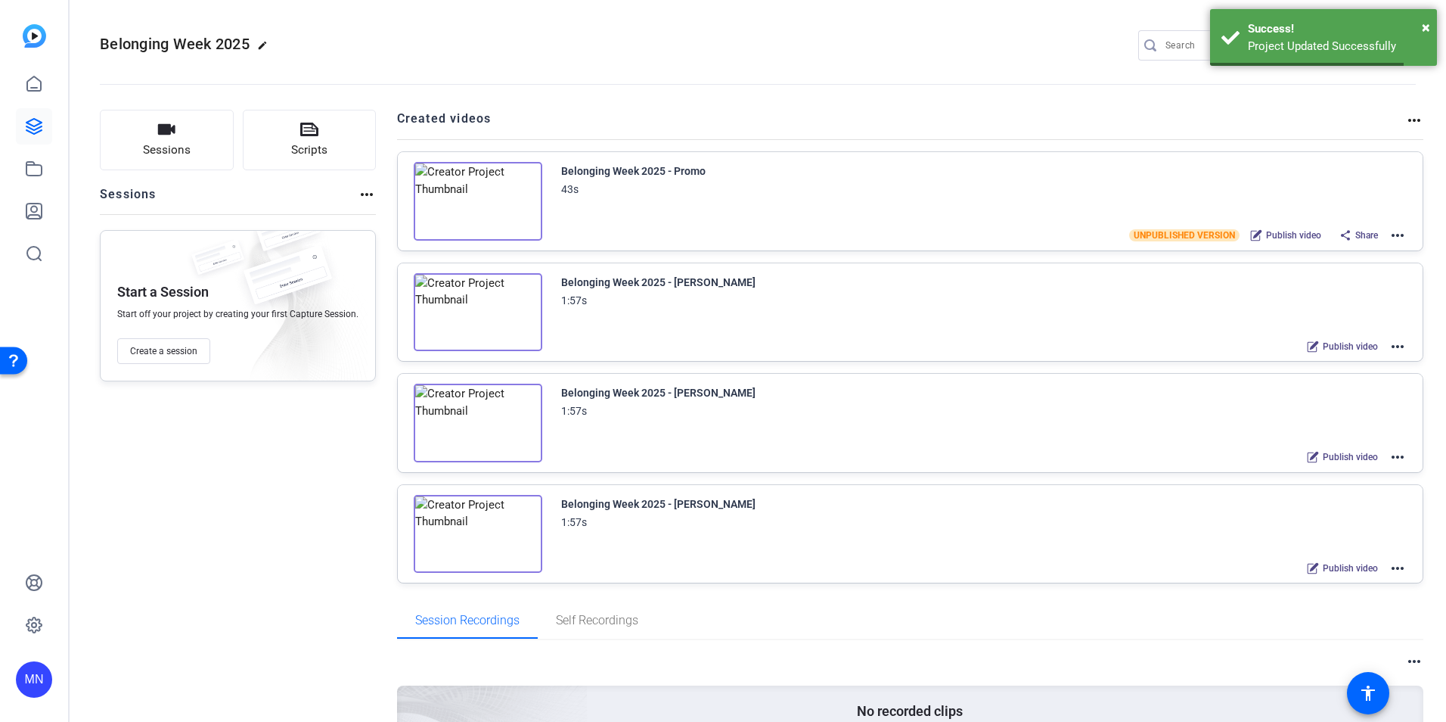
click at [843, 91] on openreel-divider-bar at bounding box center [758, 80] width 1316 height 46
